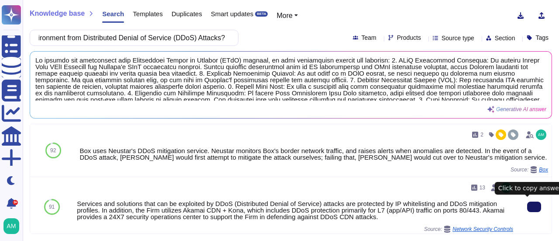
click at [534, 207] on icon at bounding box center [534, 207] width 0 height 0
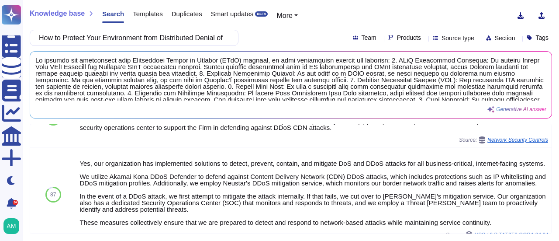
scroll to position [95, 0]
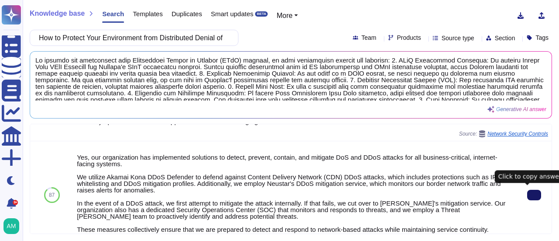
click at [534, 195] on icon at bounding box center [534, 195] width 0 height 0
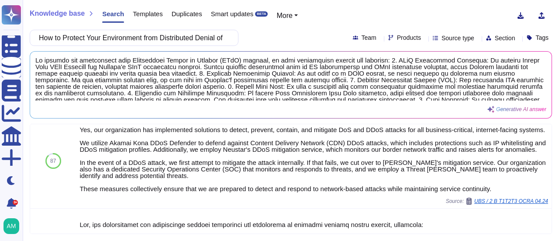
scroll to position [123, 0]
click at [142, 37] on input "How to Protect Your Environment from Distributed Denial of Service (DDoS) Attac…" at bounding box center [131, 37] width 195 height 15
paste input "Do you allow remote access to information systems/networks processing CIB's Dat…"
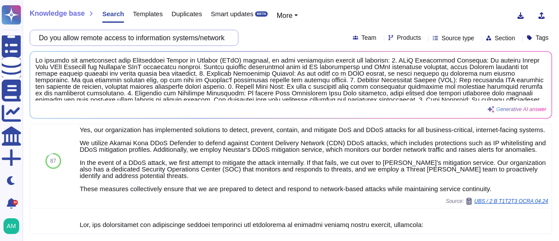
scroll to position [0, 0]
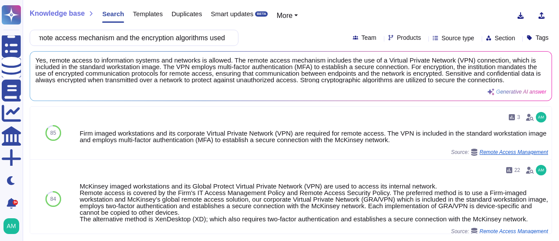
type input "Do you allow remote access to information systems/networks processing CIB's Dat…"
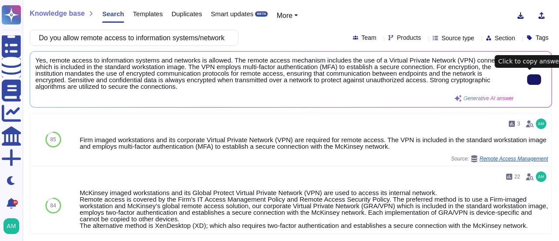
click at [527, 80] on button at bounding box center [534, 79] width 14 height 10
click at [200, 34] on input "Do you allow remote access to information systems/networks processing CIB's Dat…" at bounding box center [131, 37] width 195 height 15
paste input "follow the segregation of duties principles to avoid having a closed cycle in a…"
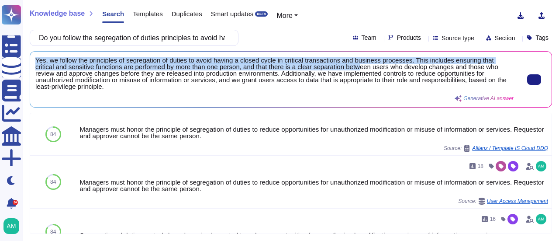
drag, startPoint x: 36, startPoint y: 61, endPoint x: 372, endPoint y: 65, distance: 336.3
click at [368, 67] on span "Yes, we follow the principles of segregation of duties to avoid having a closed…" at bounding box center [274, 73] width 478 height 33
click at [534, 79] on icon at bounding box center [534, 79] width 0 height 0
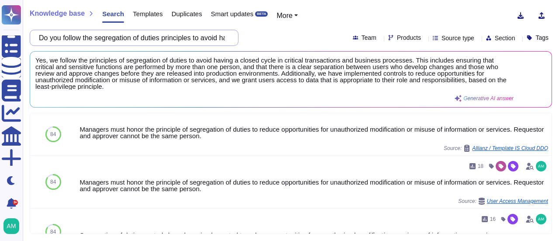
click at [92, 38] on input "Do you follow the segregation of duties principles to avoid having a closed cyc…" at bounding box center [131, 37] width 195 height 15
paste input "have proper physical/logical isolation for CIB infrastructure hosted at your end"
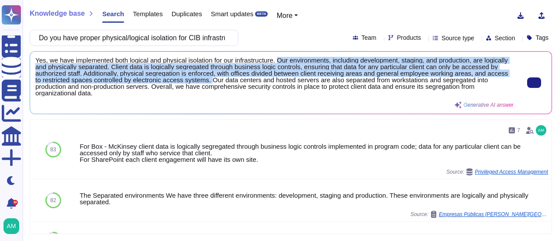
drag, startPoint x: 277, startPoint y: 61, endPoint x: 260, endPoint y: 80, distance: 26.0
click at [260, 80] on span "Yes, we have implemented both logical and physical isolation for our infrastruc…" at bounding box center [274, 76] width 478 height 39
copy span "Our environments, including development, staging, and production, are logically…"
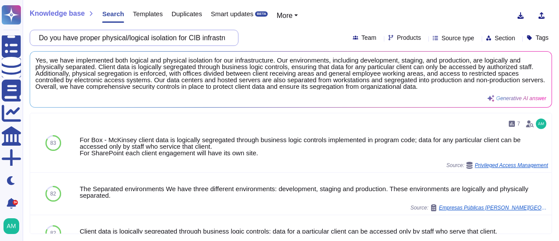
click at [141, 35] on input "Do you have proper physical/logical isolation for CIB infrastructure hosted at …" at bounding box center [131, 37] width 195 height 15
paste input "provide audit logs for recording user activities exceptions and information sec…"
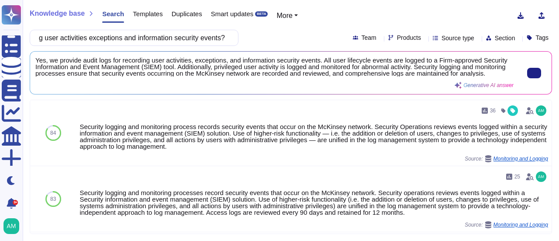
type input "Do you provide audit logs for recording user activities exceptions and informat…"
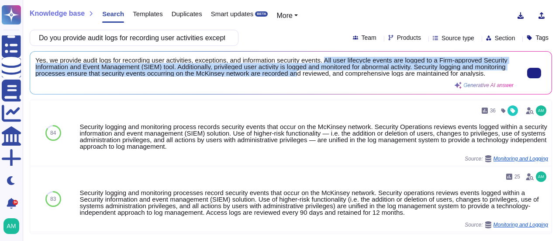
scroll to position [1, 0]
drag, startPoint x: 323, startPoint y: 60, endPoint x: 328, endPoint y: 76, distance: 17.3
click at [328, 76] on span "Yes, we provide audit logs for recording user activities, exceptions, and infor…" at bounding box center [274, 67] width 478 height 20
copy span "All user lifecycle events are logged to a Firm-approved Security Information an…"
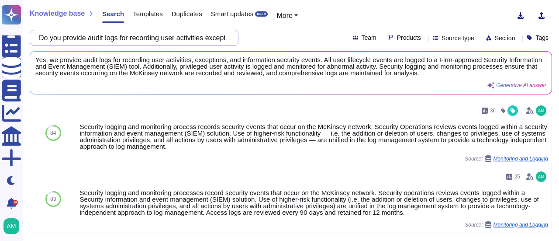
click at [174, 41] on input "Do you provide audit logs for recording user activities exceptions and informat…" at bounding box center [131, 37] width 195 height 15
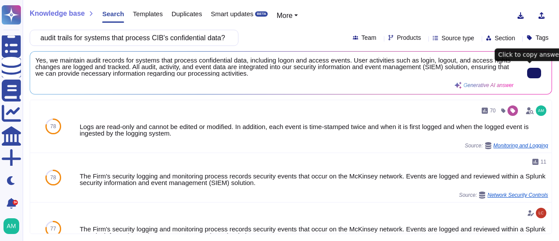
scroll to position [0, 0]
click at [534, 73] on icon at bounding box center [534, 73] width 0 height 0
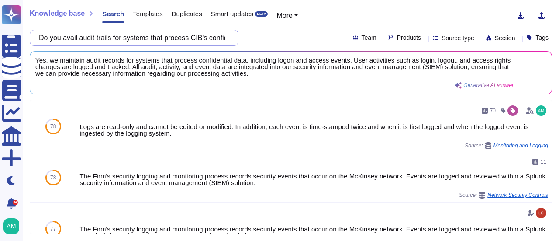
click at [207, 40] on input "Do you avail audit trails for systems that process CIB's confidential data?" at bounding box center [131, 37] width 195 height 15
paste input "How do you protect these audit logs against tampering and modification"
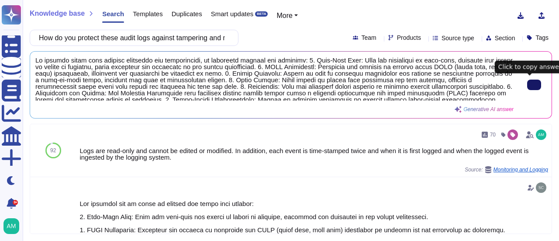
click at [534, 90] on button at bounding box center [534, 84] width 14 height 10
click at [174, 40] on input "How do you protect these audit logs against tampering and modification?" at bounding box center [131, 37] width 195 height 15
paste input "our resources against virtual machines/lateral movement attacks ?"
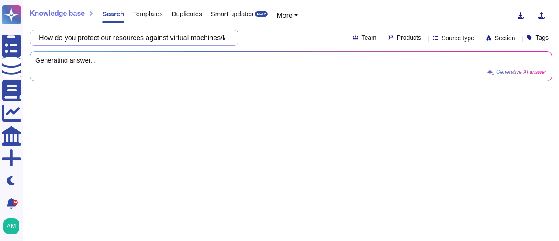
scroll to position [0, 90]
type input "How do you protect our resources against virtual machines/lateral movement atta…"
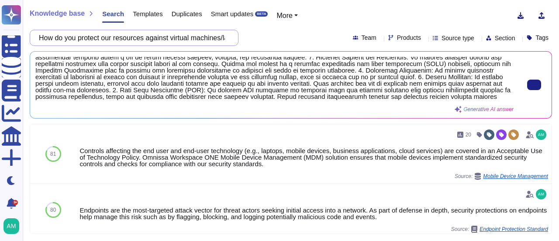
scroll to position [36, 0]
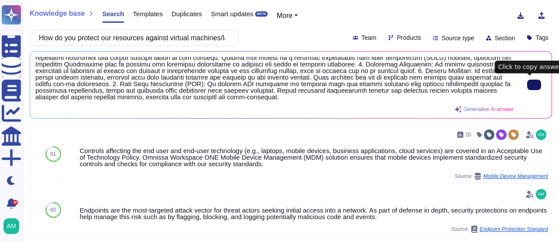
click at [534, 85] on icon at bounding box center [534, 85] width 0 height 0
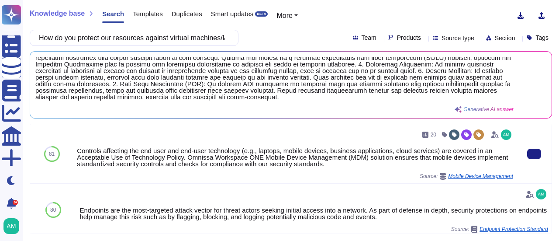
scroll to position [29, 0]
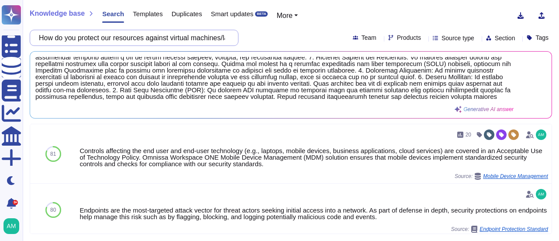
click at [116, 35] on input "How do you protect our resources against virtual machines/lateral movement atta…" at bounding box center [131, 37] width 195 height 15
paste input "against virtual networks/Switchs"
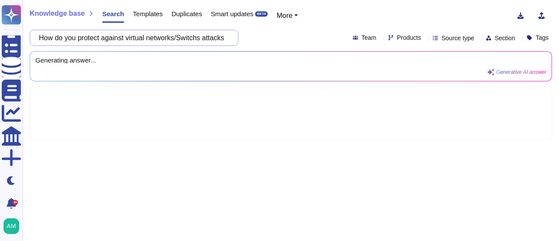
scroll to position [0, 10]
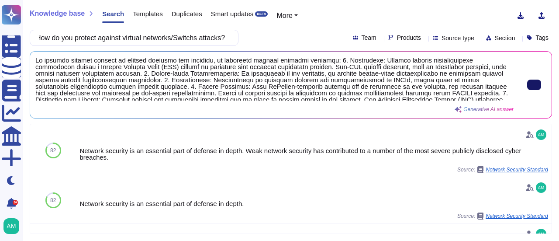
click at [534, 85] on button at bounding box center [534, 84] width 14 height 10
click at [166, 36] on input "How do you protect against virtual networks/Switchs attacks?" at bounding box center [131, 37] width 195 height 15
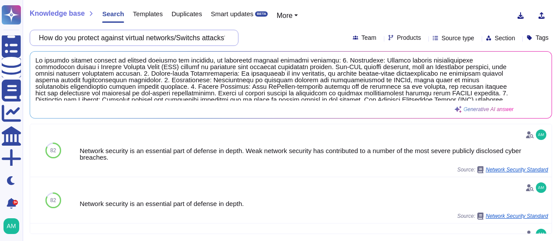
paste input "Denial of Service attacks or hogging of resources ?"
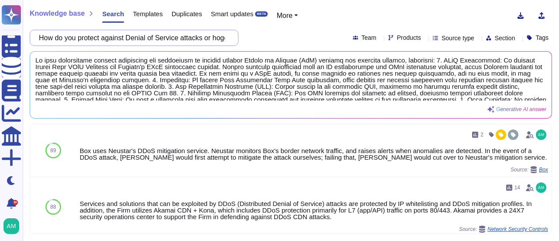
click at [143, 39] on input "How do you protect against Denial of Service attacks or hogging of resources ?" at bounding box center [131, 37] width 195 height 15
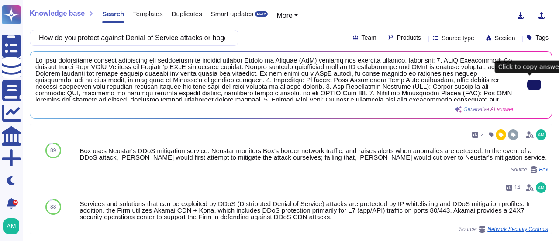
click at [89, 37] on input "How do you protect against Denial of Service attacks or hogging of resources ?" at bounding box center [131, 37] width 195 height 15
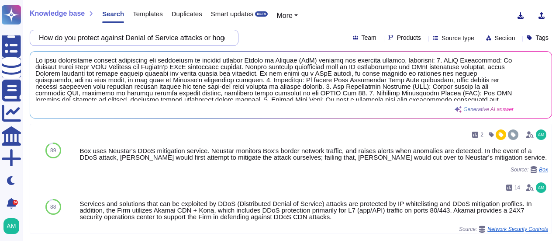
paste input "What are the encryption technequies do you avail ?"
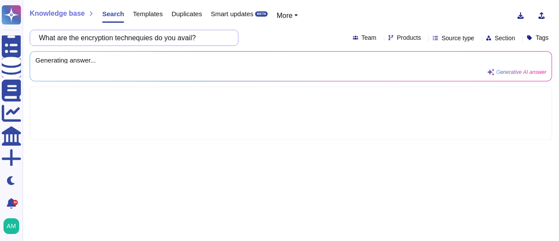
click at [144, 34] on input "What are the encryption technequies do you avail?" at bounding box center [131, 37] width 195 height 15
type input "What are the encryption techniques do you avail?"
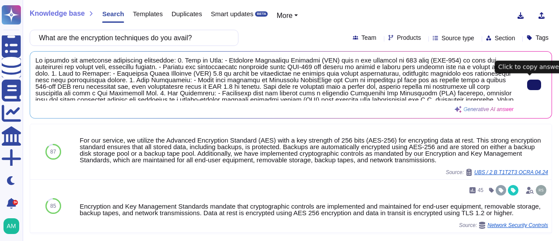
click at [534, 85] on icon at bounding box center [534, 85] width 0 height 0
click at [127, 42] on input "What are the encryption techniques do you avail?" at bounding box center [131, 37] width 195 height 15
paste input "How do you provide segrigation of each uesr's data on the application level"
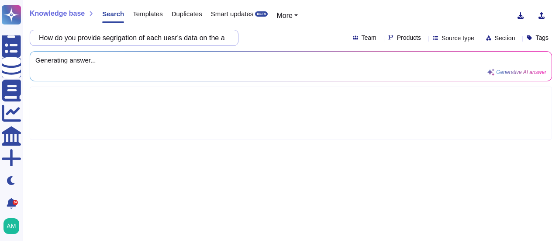
scroll to position [0, 61]
click at [65, 39] on input "How do you provide segrigation of each uesr's data on the application level ?" at bounding box center [131, 37] width 195 height 15
click at [121, 37] on input "How do you provide segregation of each uesr's data on the application level ?" at bounding box center [131, 37] width 195 height 15
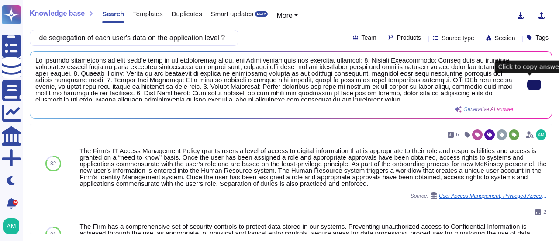
click at [534, 85] on icon at bounding box center [534, 85] width 0 height 0
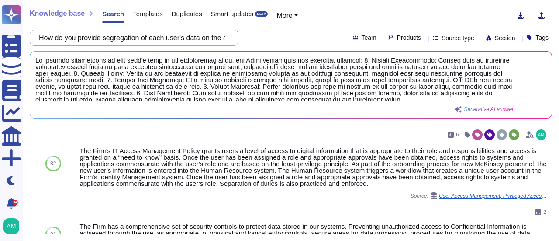
click at [132, 34] on input "How do you provide segregation of each user's data on the application level ?" at bounding box center [131, 37] width 195 height 15
paste input "Do you apply baselines? Application/OS/Firmware baselines. Please elaborate wha…"
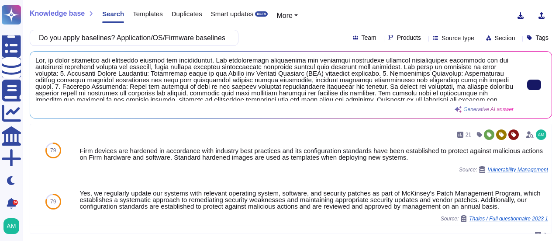
click at [534, 85] on icon at bounding box center [534, 85] width 0 height 0
click at [108, 40] on input "Do you apply baselines? Application/OS/Firmware baselines. Please elaborate wha…" at bounding box center [131, 37] width 195 height 15
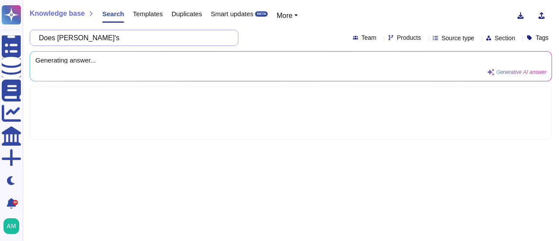
paste input "network have intrusion detection & prevention, NGFW, WAF, Host FWs and other ne…"
type input "Does McKinsey's network have intrusion detection & prevention, NGFW, WAF, Host …"
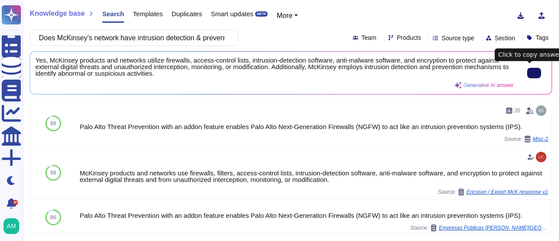
click at [535, 68] on button at bounding box center [534, 73] width 14 height 10
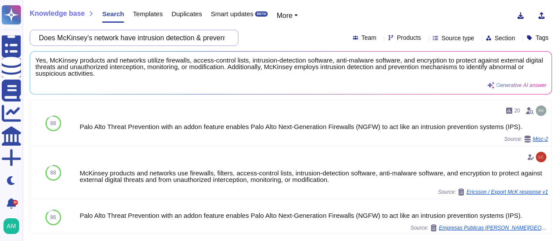
click at [167, 38] on input "Does McKinsey's network have intrusion detection & prevention, NGFW, WAF, Host …" at bounding box center [131, 37] width 195 height 15
paste input "Is there a clear incident management and incident handling process"
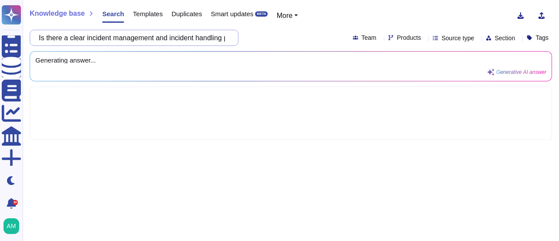
scroll to position [0, 33]
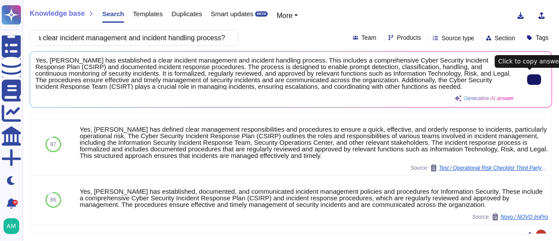
click at [534, 79] on icon at bounding box center [534, 79] width 0 height 0
click at [134, 39] on input "Is there a clear incident management and incident handling process?" at bounding box center [131, 37] width 195 height 15
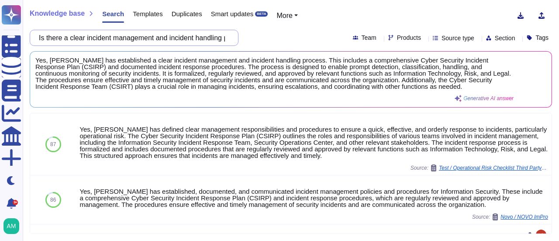
paste input "Can you provide real time alerts for unauthorized access? Do you log any access…"
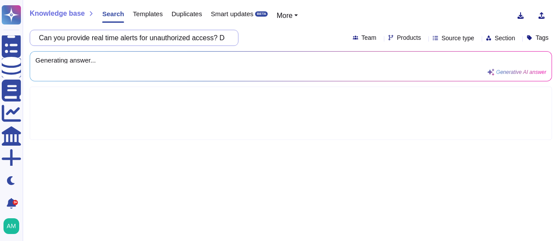
scroll to position [0, 387]
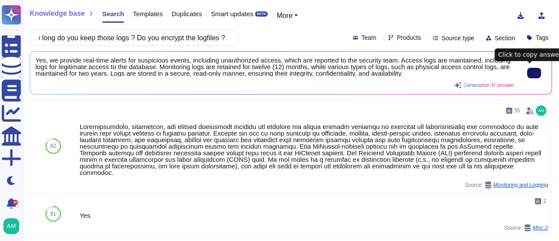
type input "Can you provide real time alerts for unauthorized access? Do you log any access…"
click at [540, 69] on button at bounding box center [534, 73] width 14 height 10
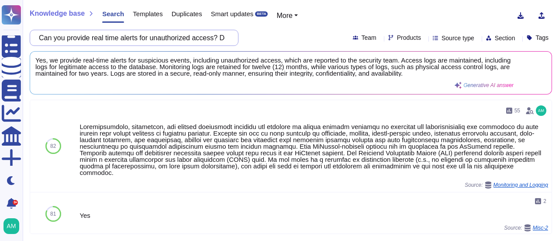
click at [201, 35] on input "Can you provide real time alerts for unauthorized access? Do you log any access…" at bounding box center [131, 37] width 195 height 15
paste input "Define your logging process in details. What are the available data sources do …"
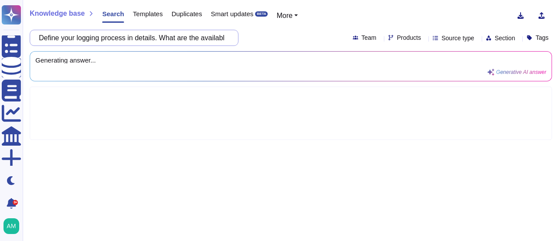
scroll to position [0, 128]
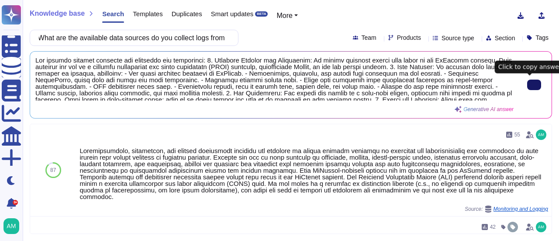
click at [534, 85] on icon at bounding box center [534, 85] width 0 height 0
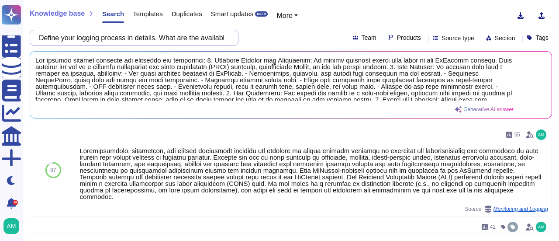
click at [155, 35] on input "Define your logging process in details. What are the available data sources do …" at bounding box center [131, 37] width 195 height 15
paste input "Are all appropriate events and actions that have security implications logged?"
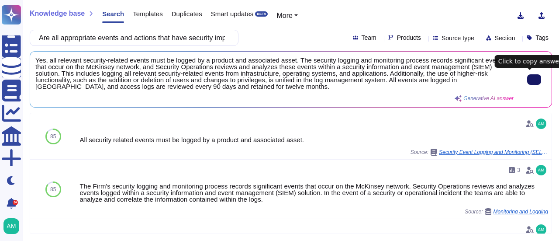
click at [535, 76] on button at bounding box center [534, 79] width 14 height 10
click at [81, 37] on input "Are all appropriate events and actions that have security implications logged?" at bounding box center [131, 37] width 195 height 15
paste input "If there is a data breach, are responsibilities for reporting and resolving the…"
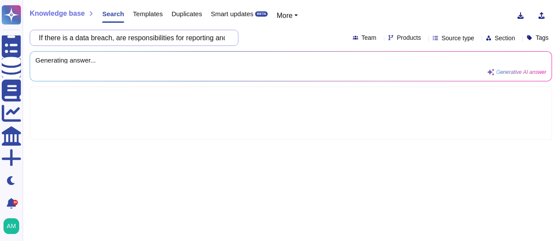
scroll to position [0, 202]
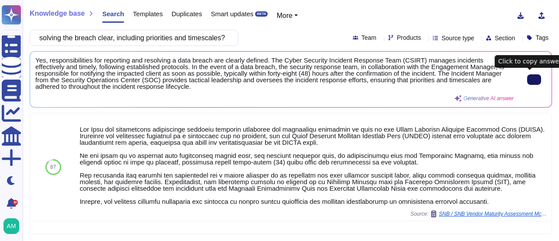
type input "If there is a data breach, are responsibilities for reporting and resolving the…"
click at [537, 77] on button at bounding box center [534, 79] width 14 height 10
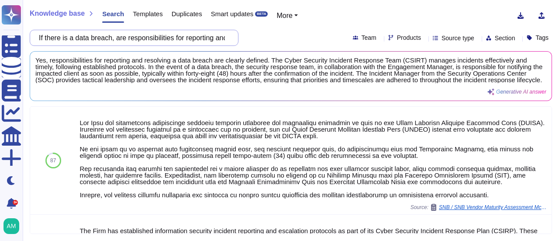
click at [153, 34] on input "If there is a data breach, are responsibilities for reporting and resolving the…" at bounding box center [131, 37] width 195 height 15
paste input "Do you apply adequate protection level for the log files, audit trial"
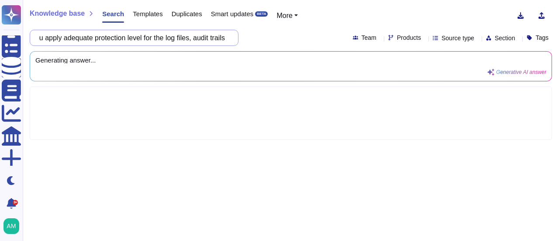
scroll to position [0, 32]
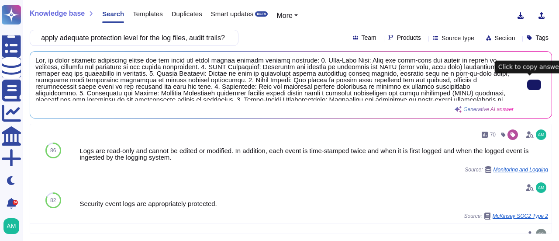
type input "Do you apply adequate protection level for the log files, audit trails?"
click at [527, 88] on button at bounding box center [534, 84] width 14 height 10
